Goal: Task Accomplishment & Management: Manage account settings

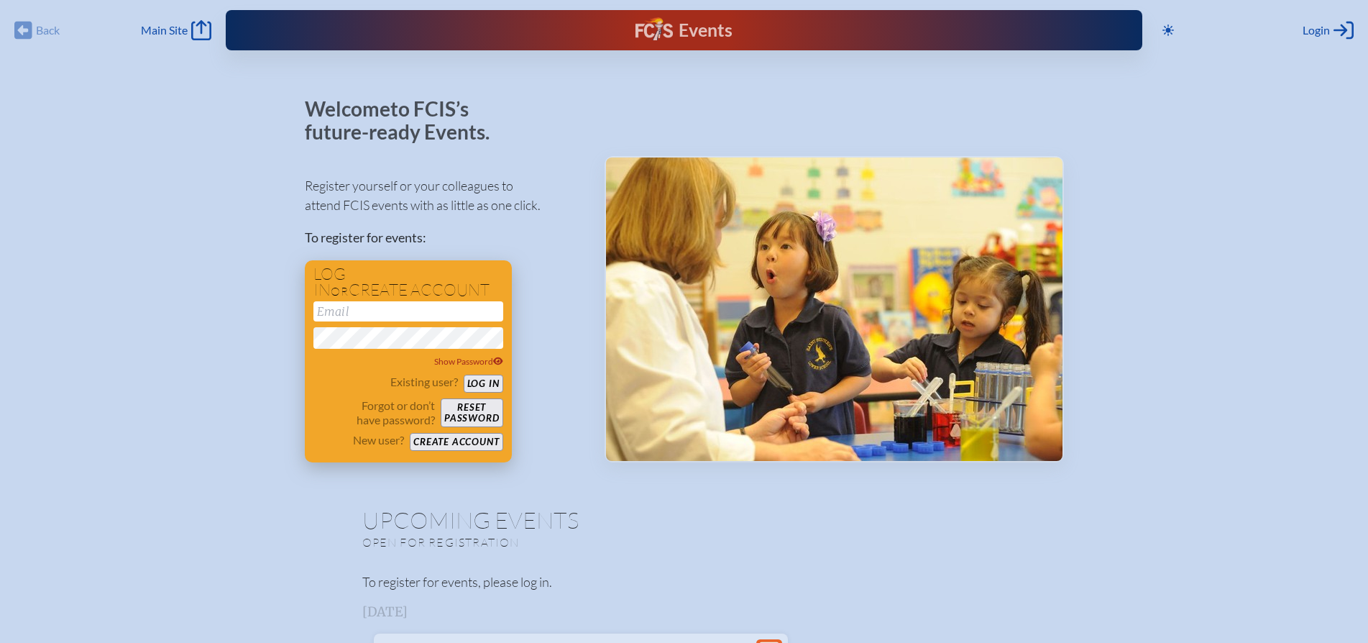
type input "[EMAIL_ADDRESS][DOMAIN_NAME]"
click at [487, 381] on button "Log in" at bounding box center [484, 383] width 40 height 18
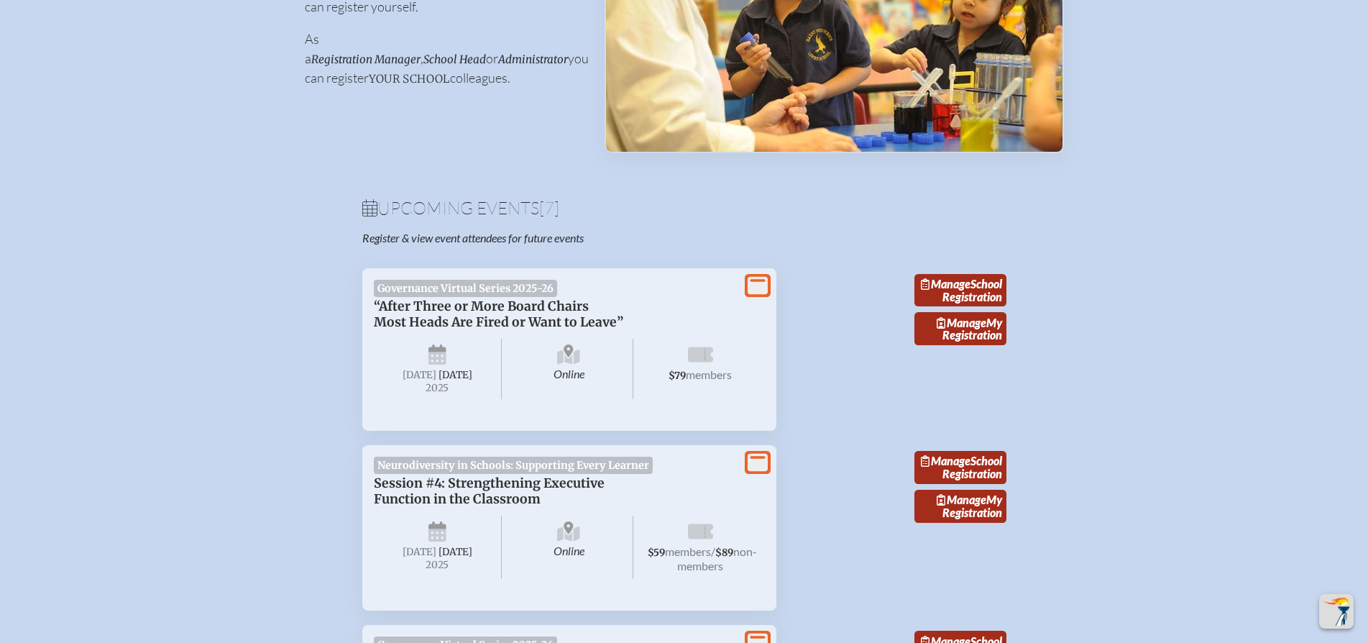
scroll to position [303, 0]
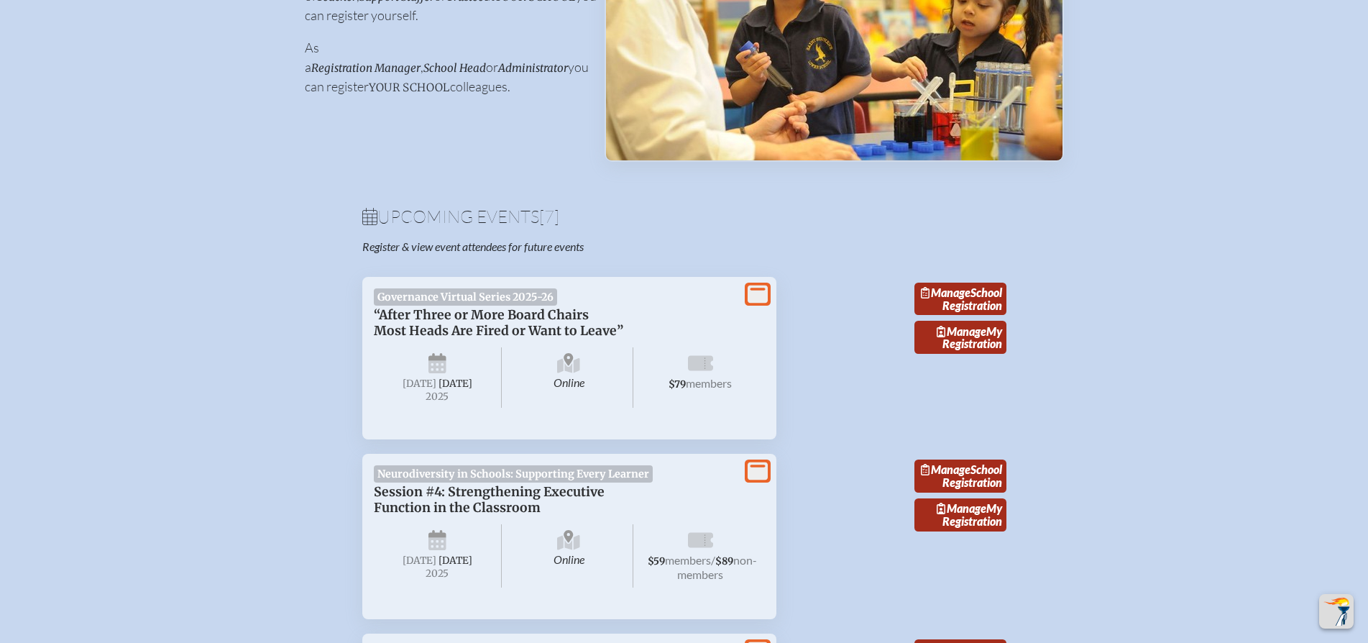
click at [724, 357] on span "$79 members" at bounding box center [700, 377] width 129 height 60
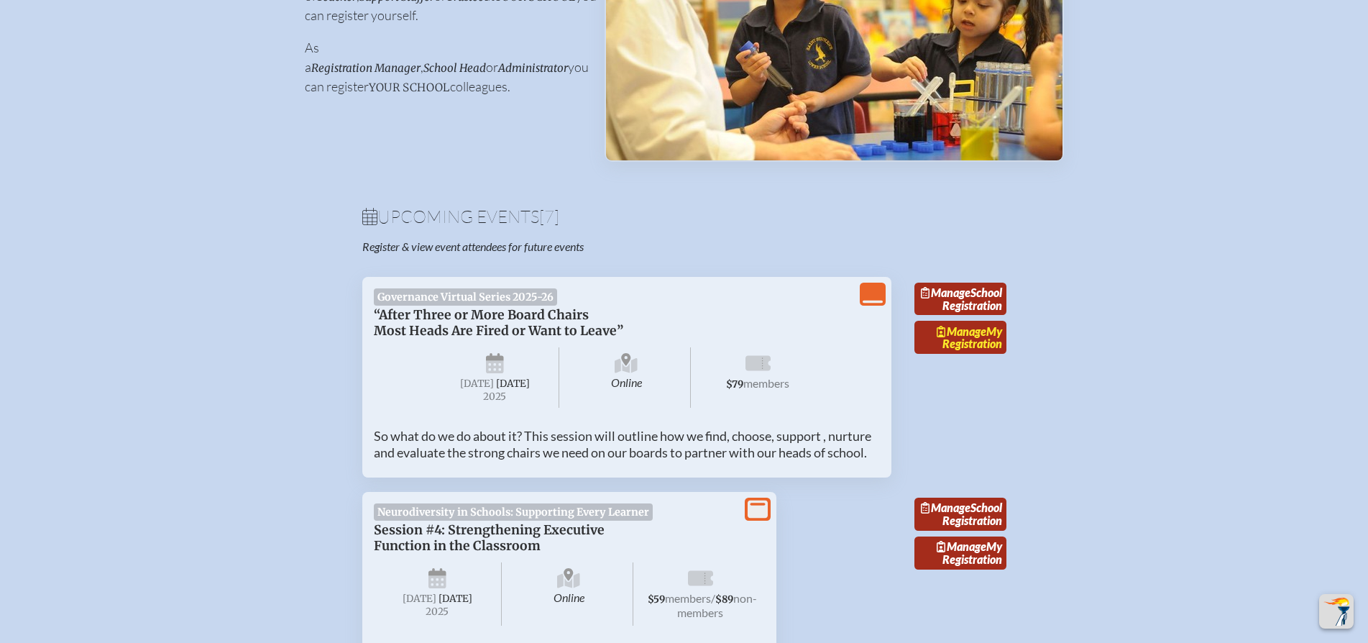
click at [979, 350] on link "Manage My Registration" at bounding box center [960, 337] width 92 height 33
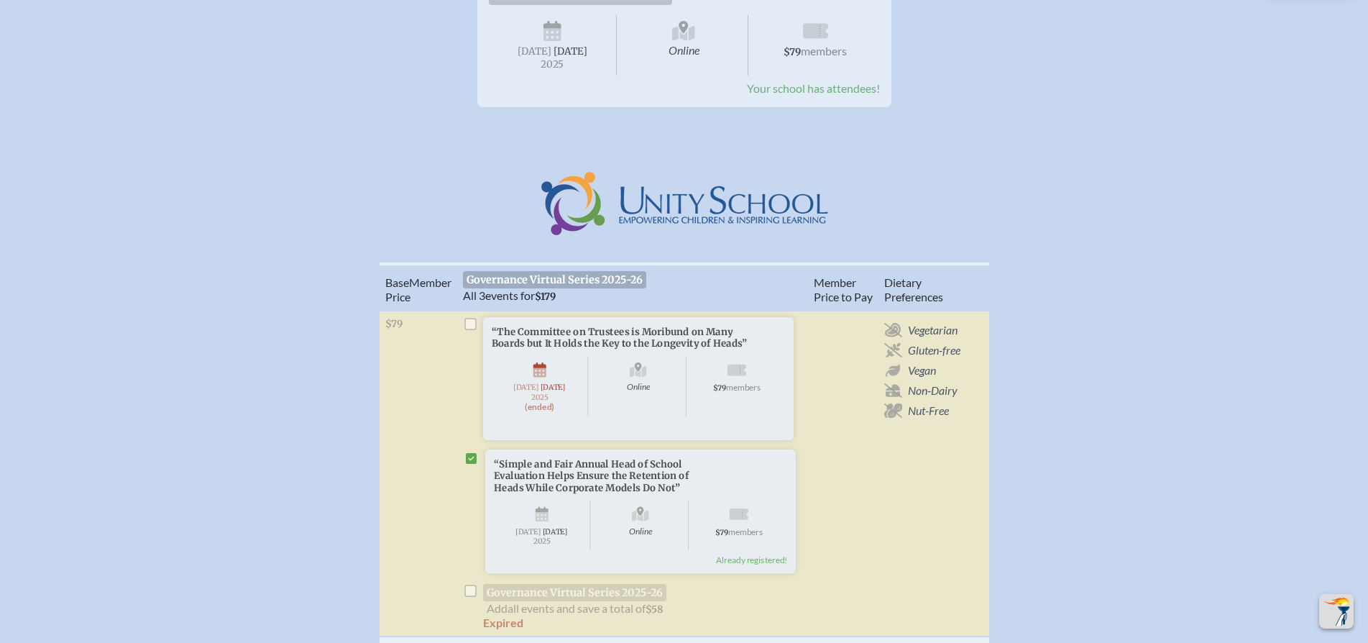
scroll to position [276, 0]
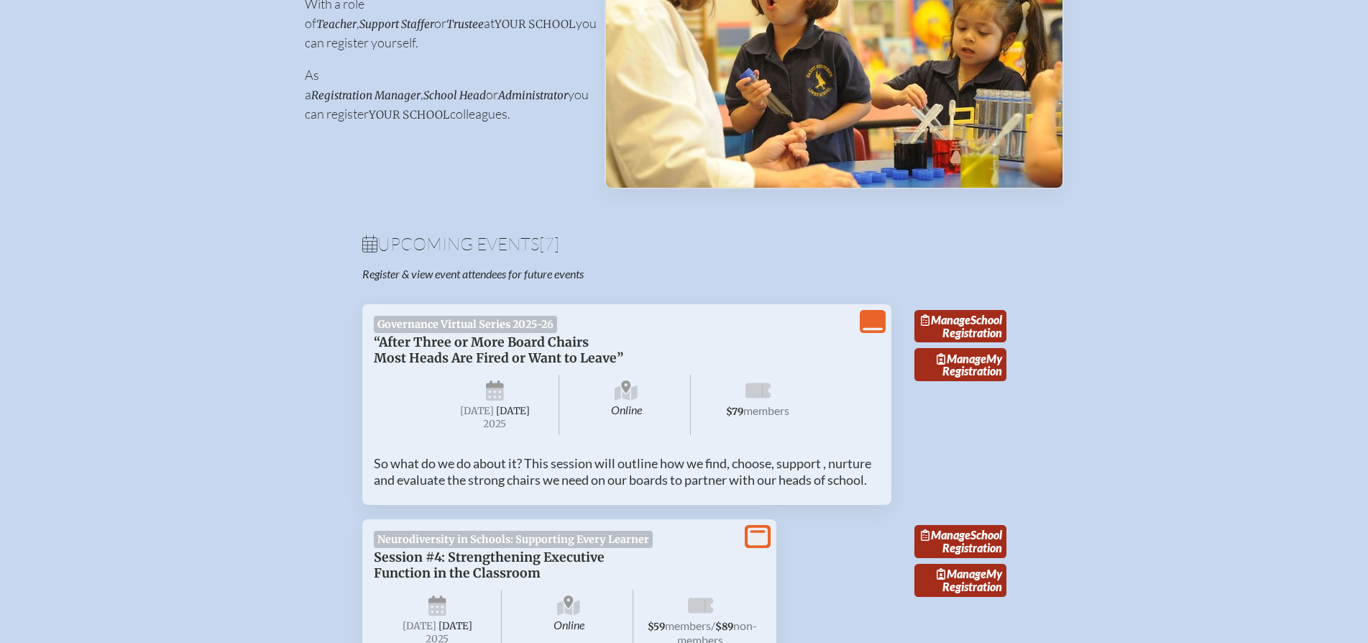
scroll to position [303, 0]
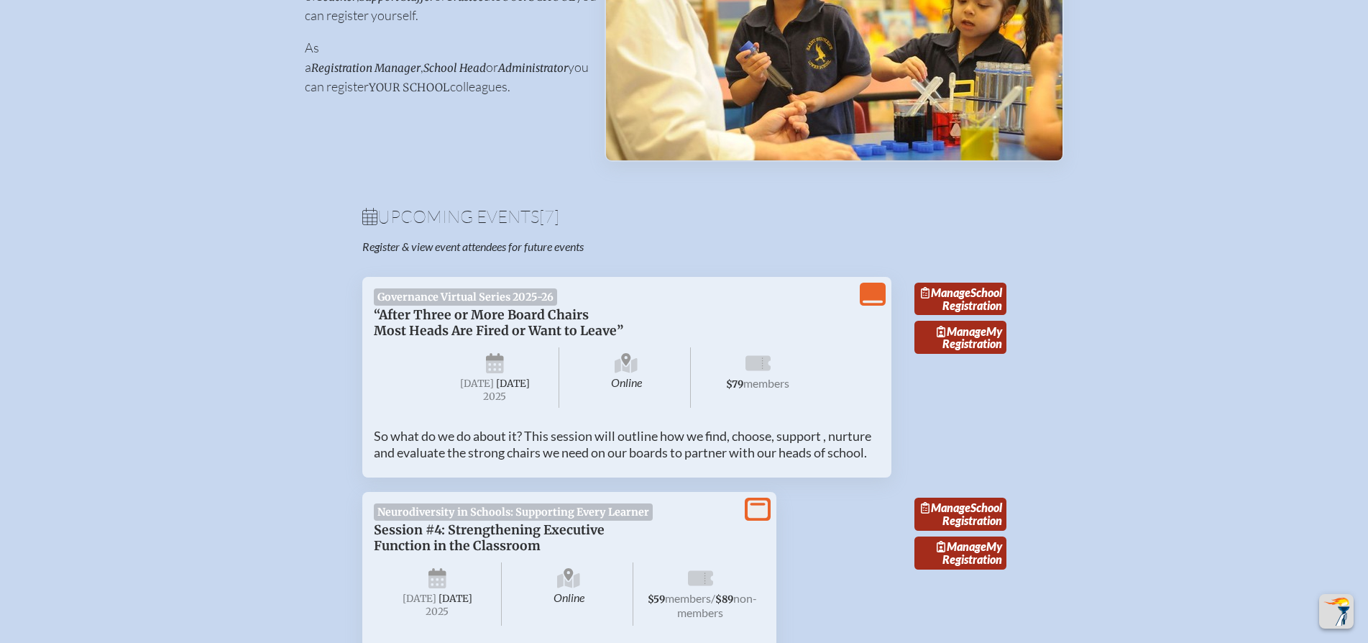
click at [962, 309] on link "Manage School Registration" at bounding box center [960, 298] width 92 height 33
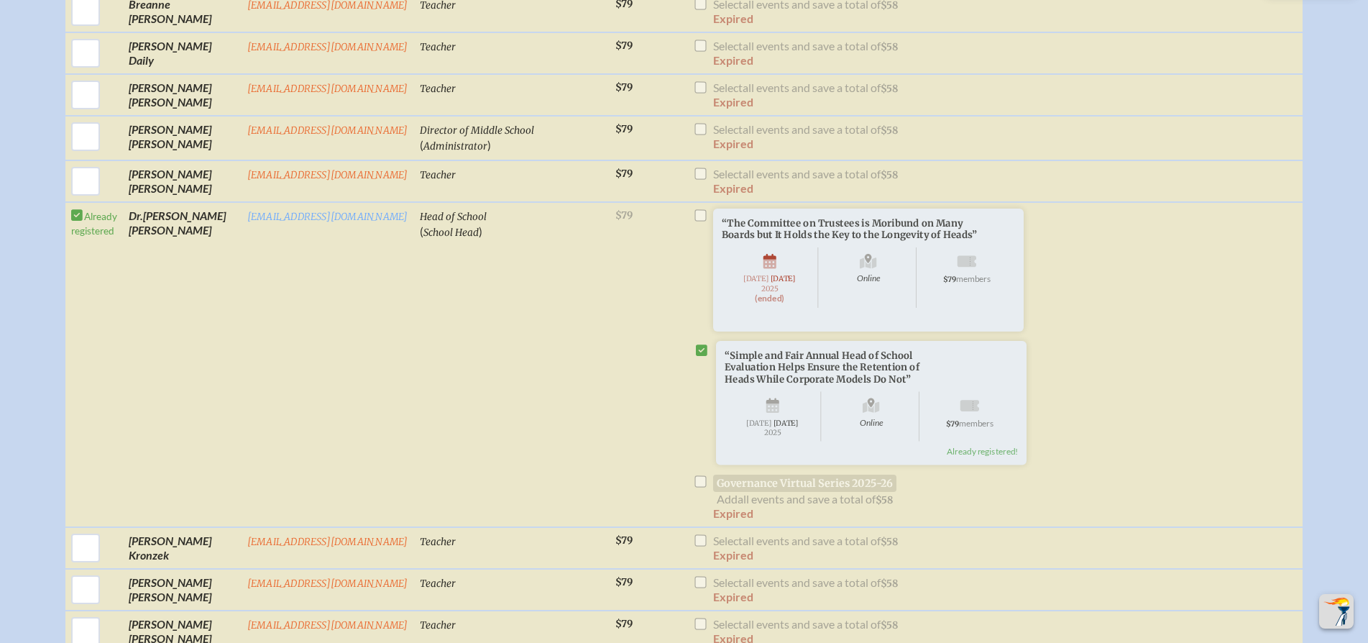
scroll to position [852, 0]
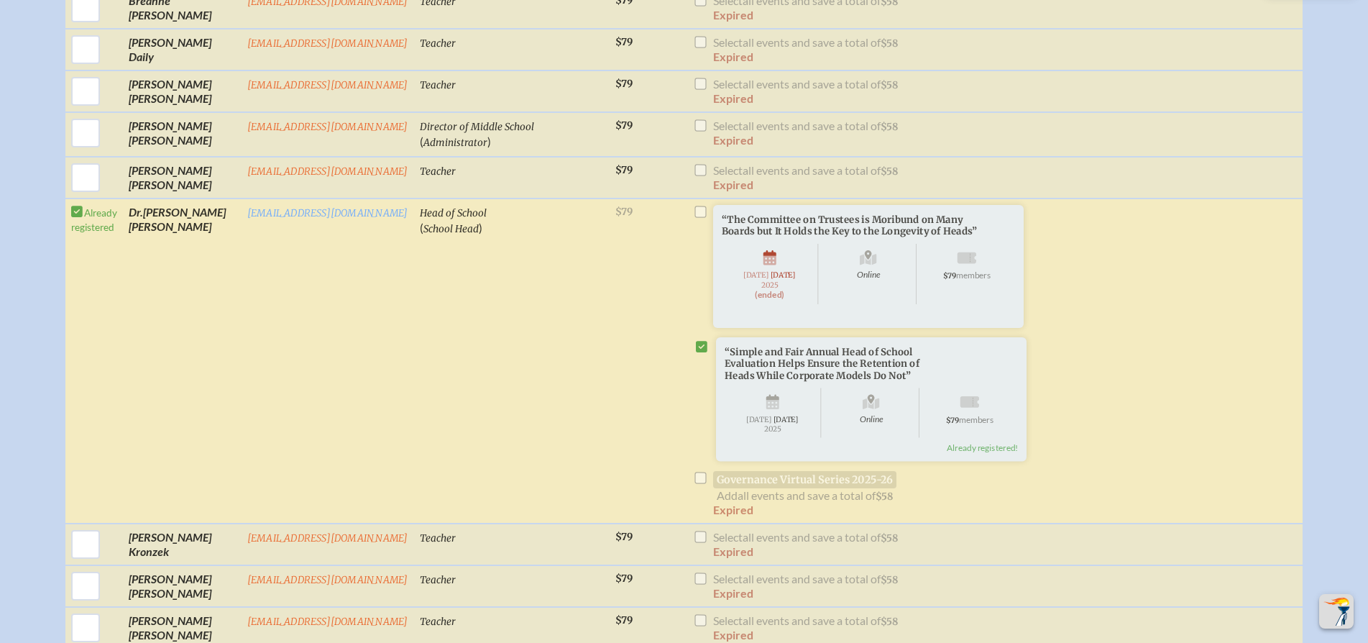
click at [695, 502] on li "“Simple and Fair Annual Head of School Evaluation Helps Ensure the Retention of…" at bounding box center [862, 419] width 339 height 165
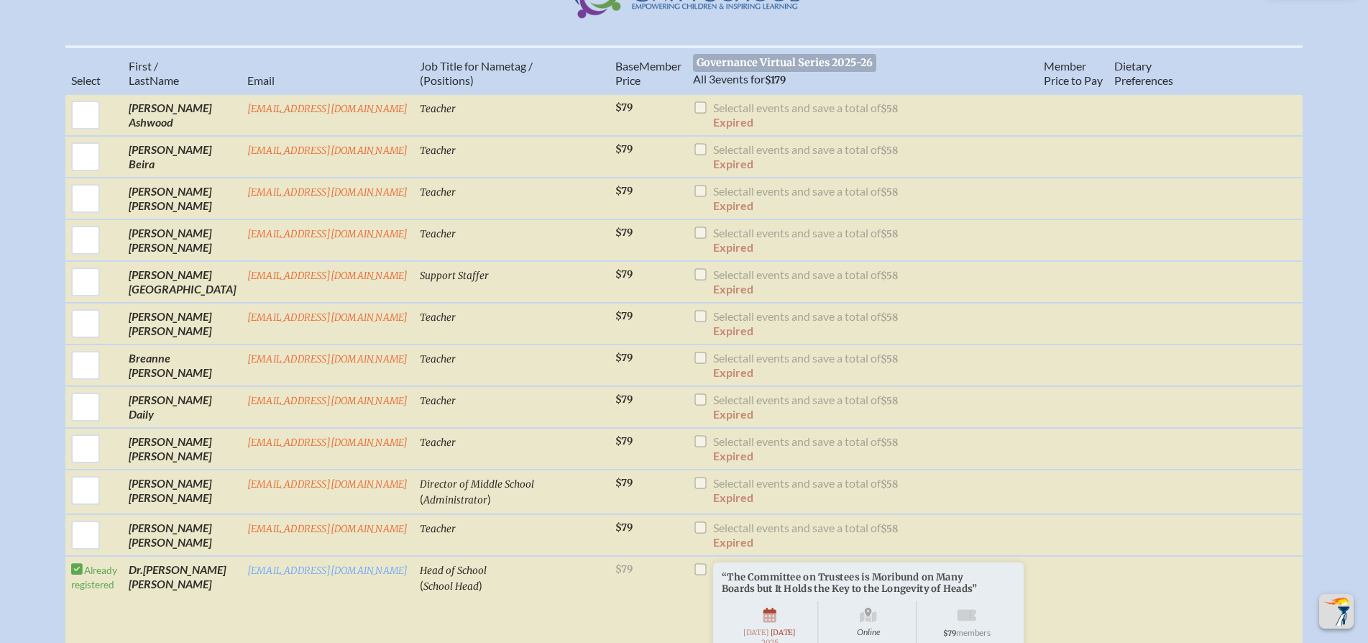
scroll to position [0, 0]
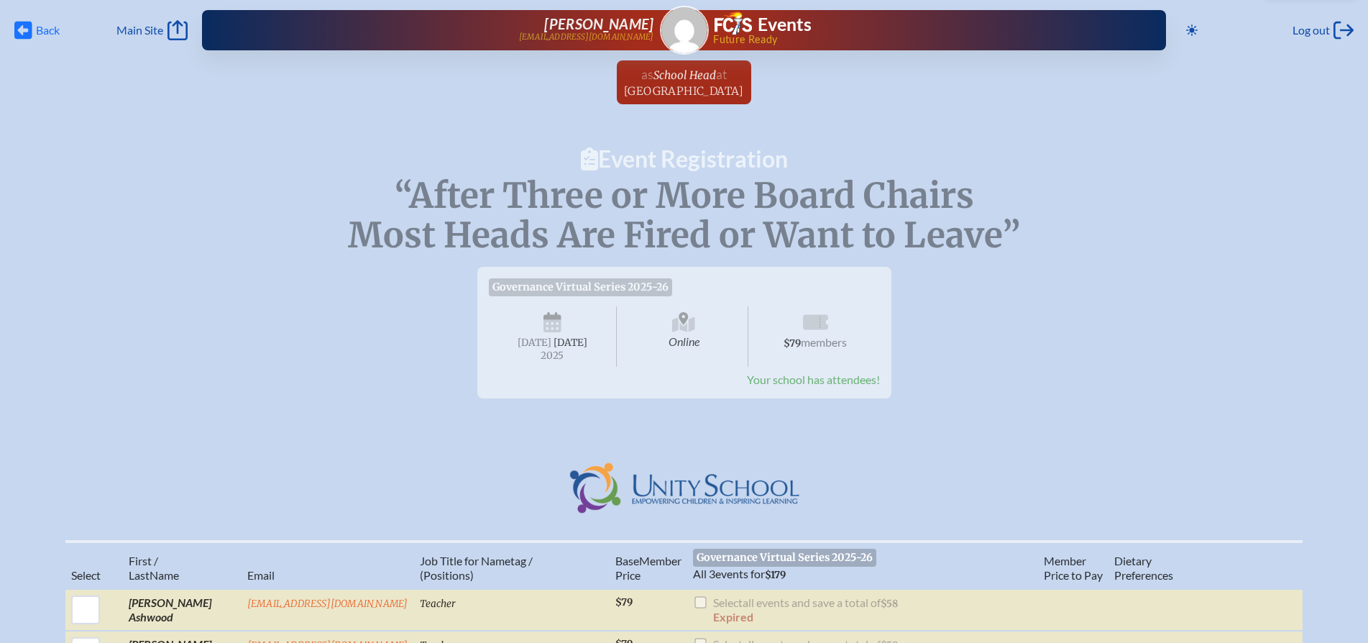
click at [22, 27] on icon "Back" at bounding box center [23, 30] width 18 height 20
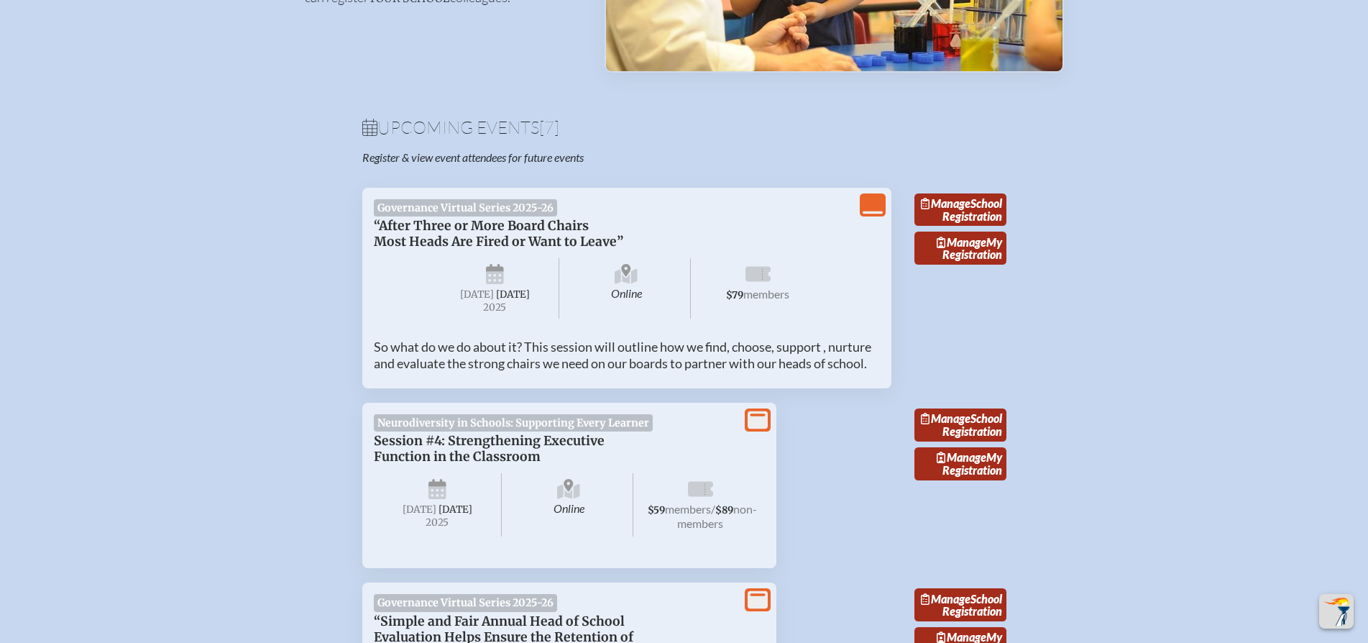
scroll to position [423, 0]
